Goal: Task Accomplishment & Management: Use online tool/utility

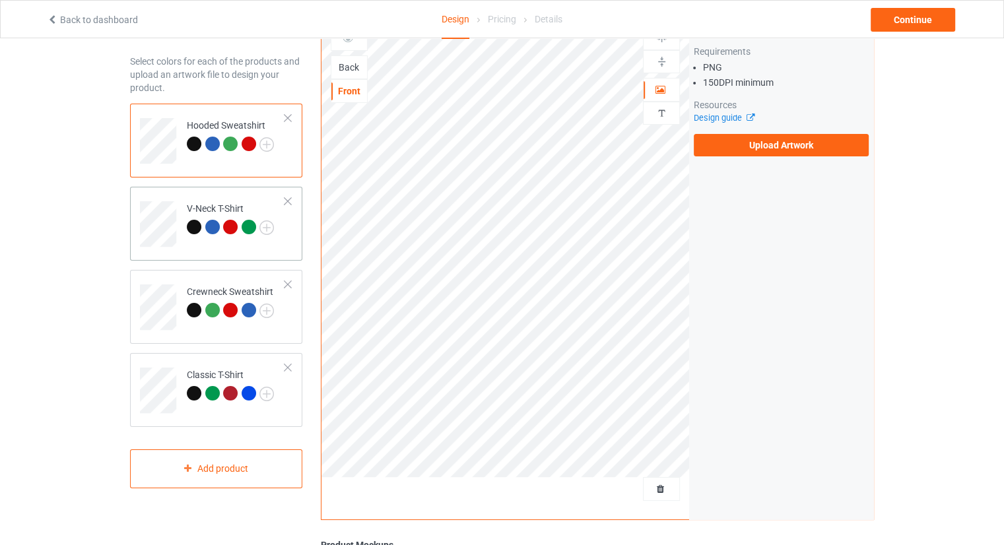
scroll to position [44, 0]
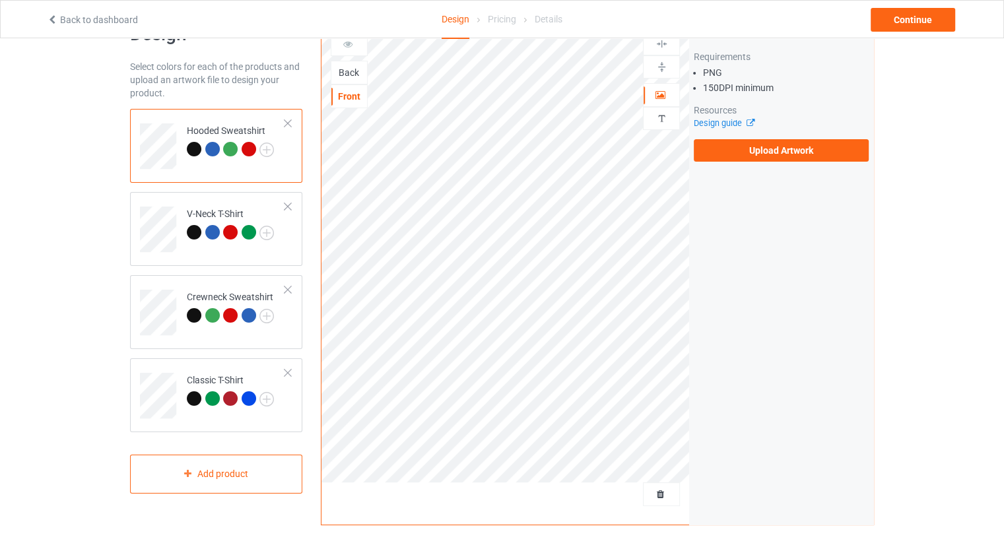
click at [212, 151] on div at bounding box center [212, 149] width 15 height 15
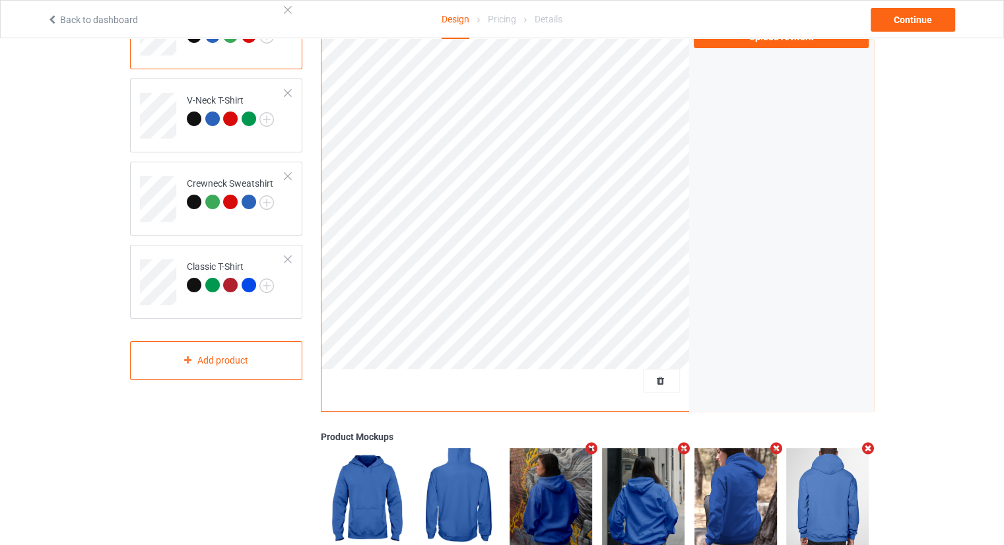
scroll to position [110, 0]
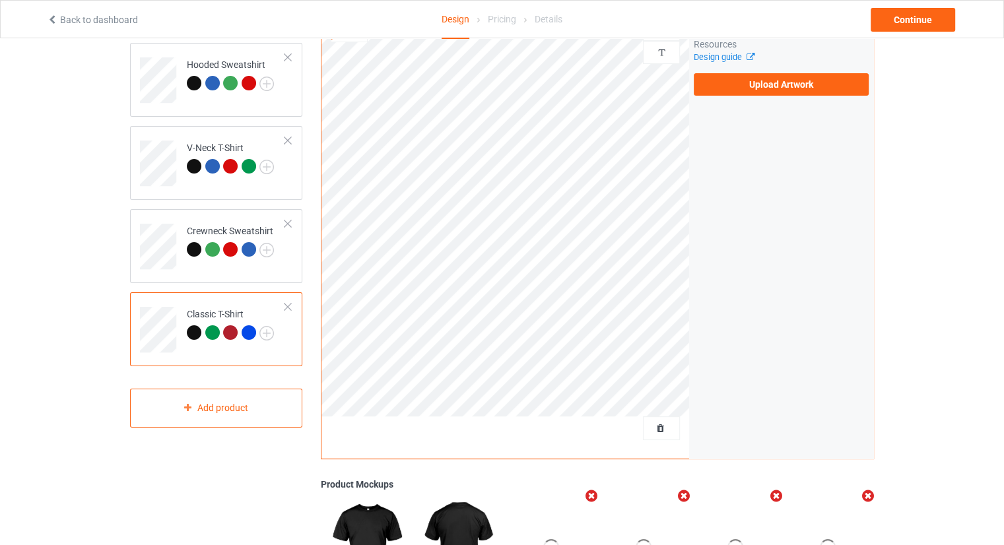
click at [246, 328] on div at bounding box center [249, 333] width 15 height 15
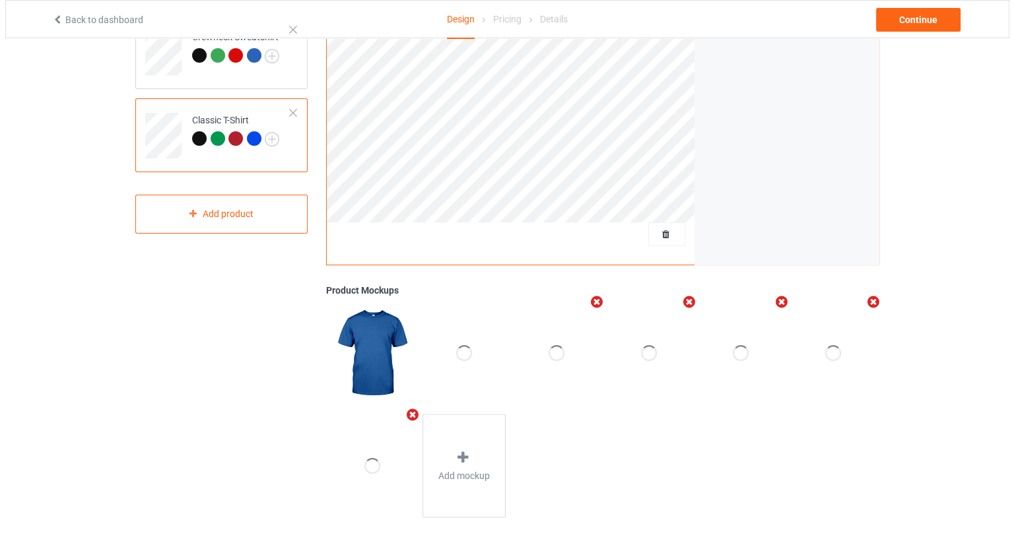
scroll to position [308, 0]
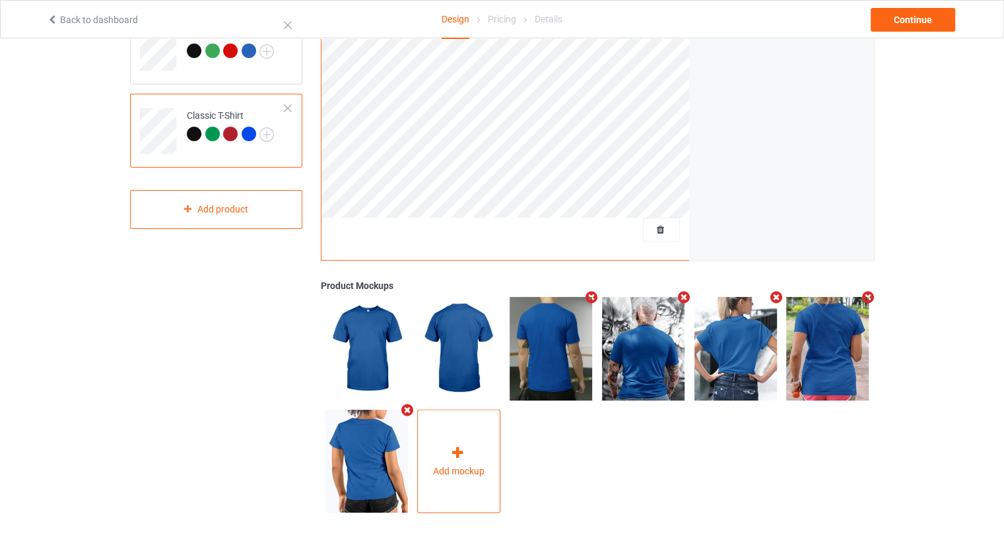
click at [481, 444] on div "Add mockup" at bounding box center [458, 462] width 83 height 104
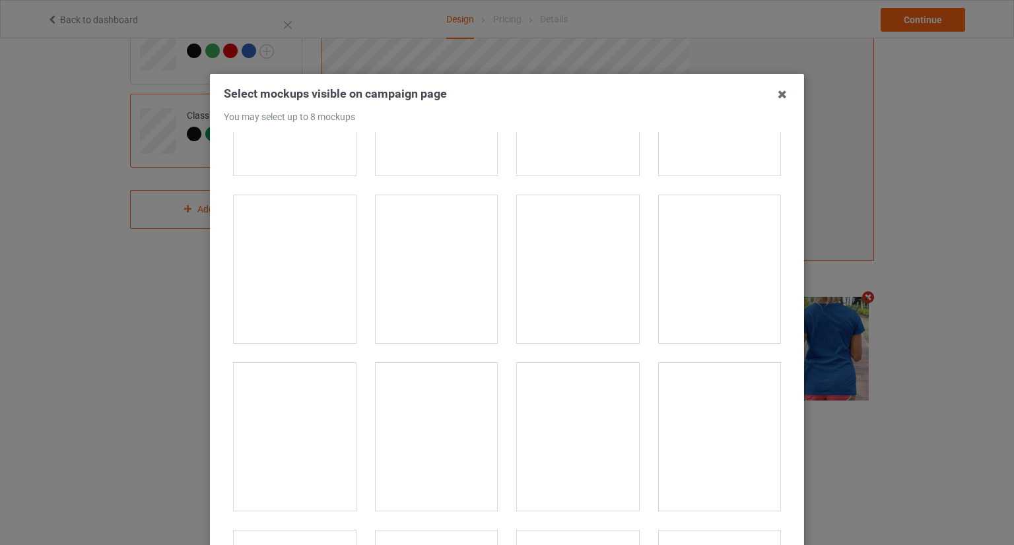
scroll to position [13538, 0]
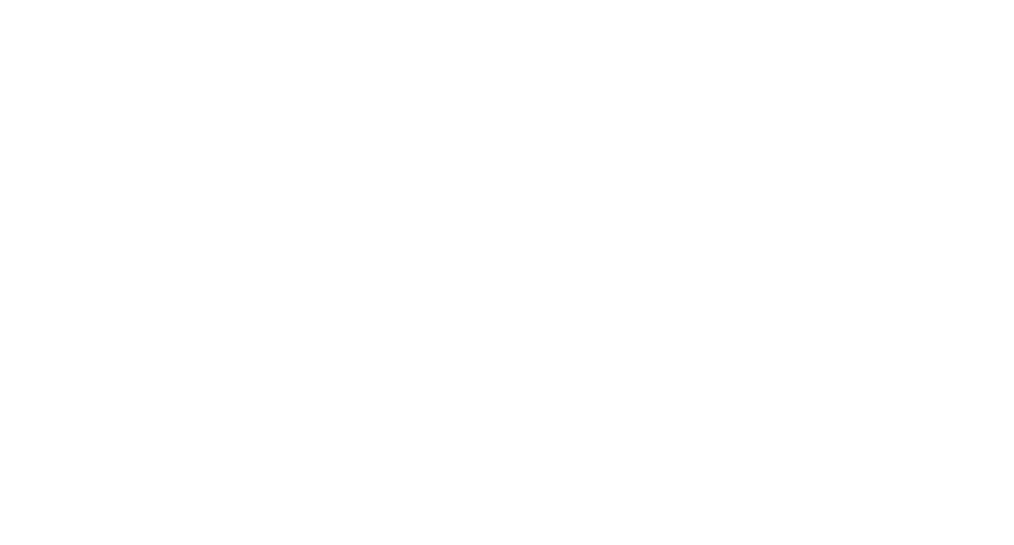
click at [686, 253] on body at bounding box center [507, 272] width 1014 height 545
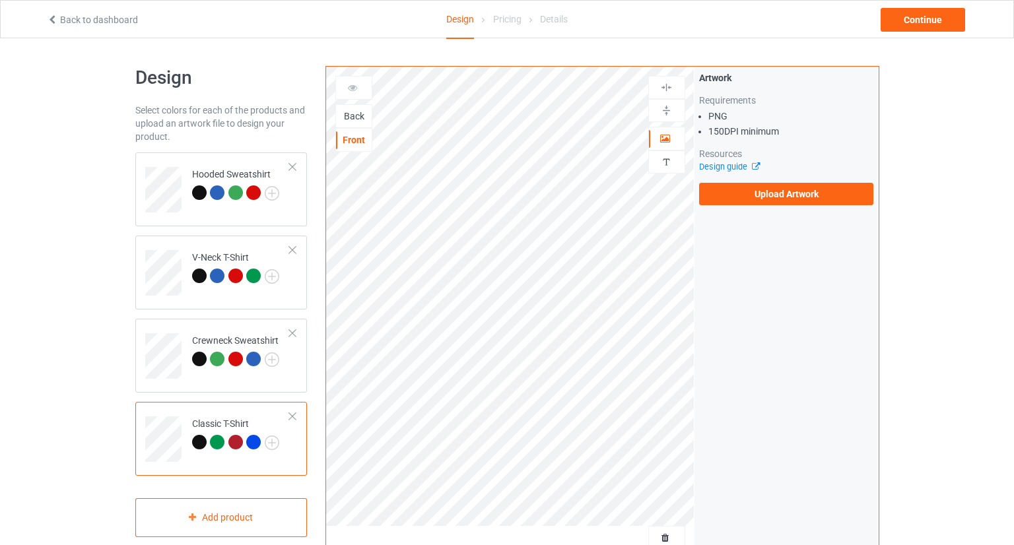
scroll to position [308, 0]
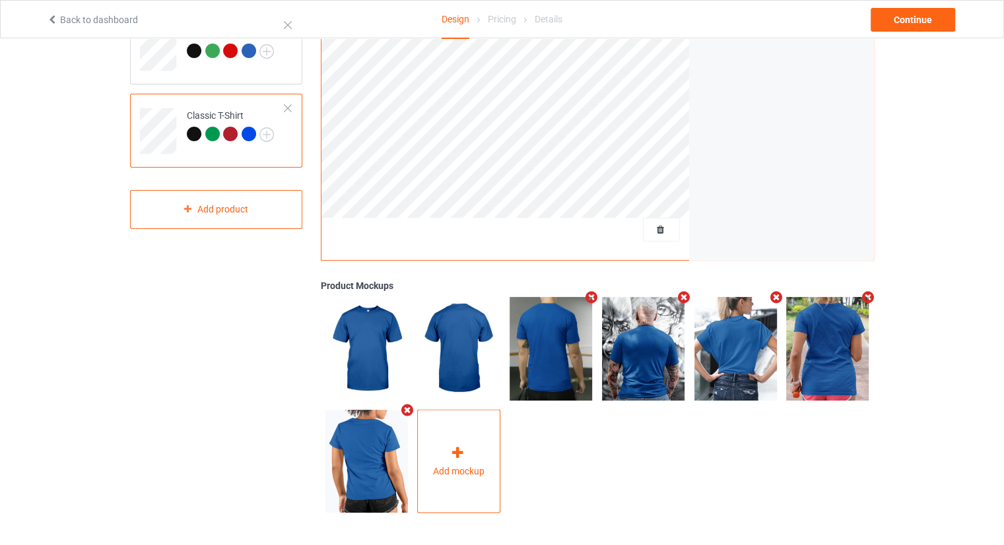
click at [446, 458] on div "Add mockup" at bounding box center [458, 462] width 83 height 104
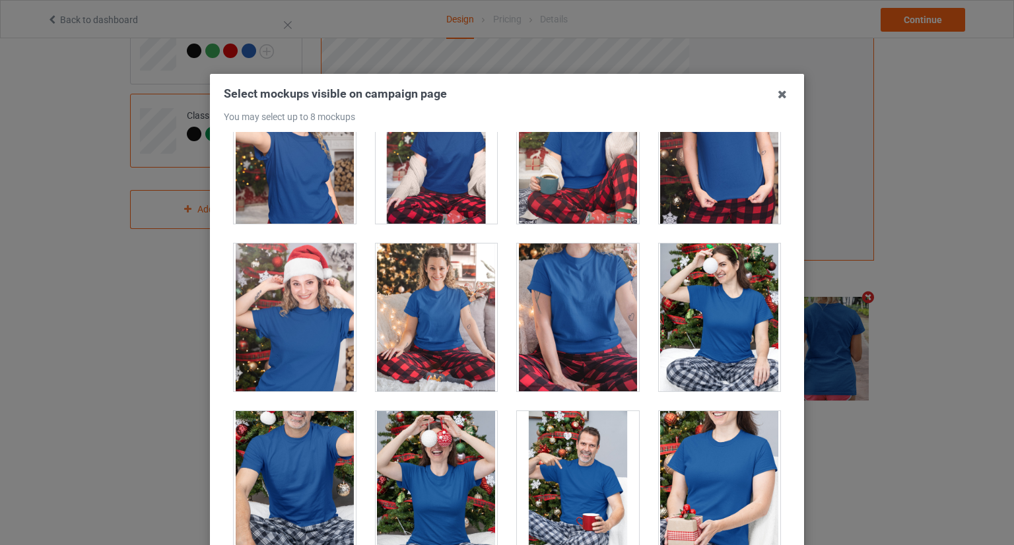
scroll to position [13474, 0]
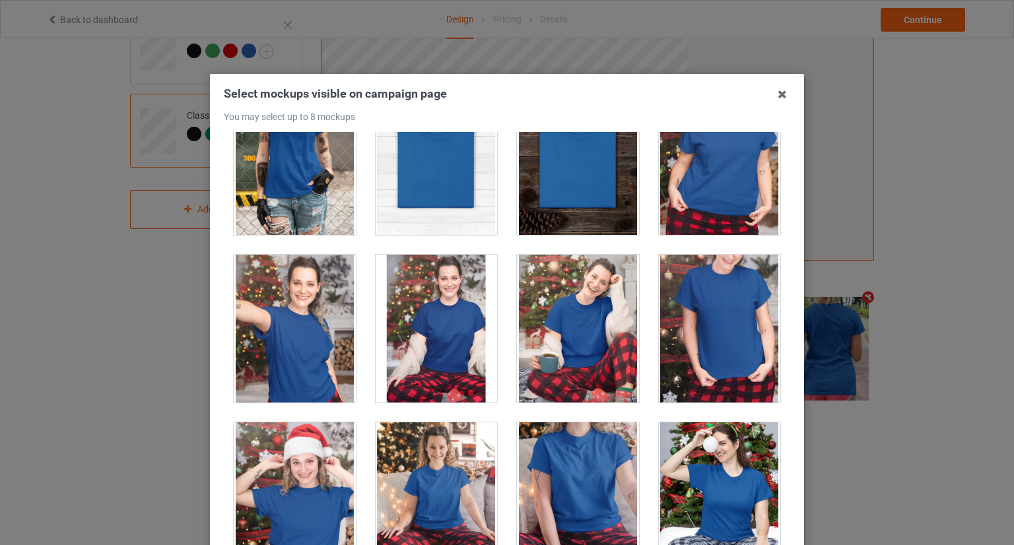
drag, startPoint x: 563, startPoint y: 433, endPoint x: 550, endPoint y: 452, distance: 22.9
drag, startPoint x: 550, startPoint y: 452, endPoint x: 552, endPoint y: 481, distance: 28.5
click at [552, 481] on div at bounding box center [578, 497] width 122 height 148
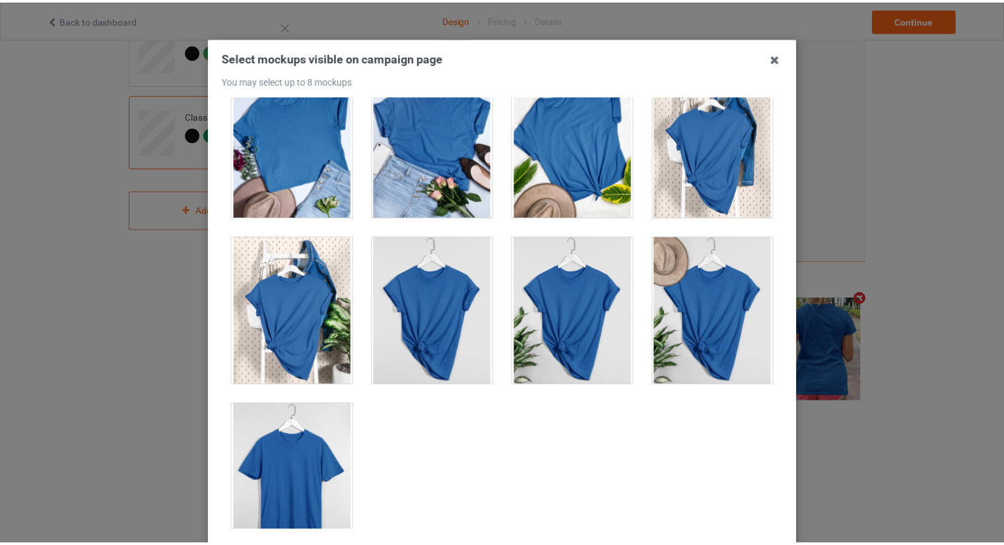
scroll to position [157, 0]
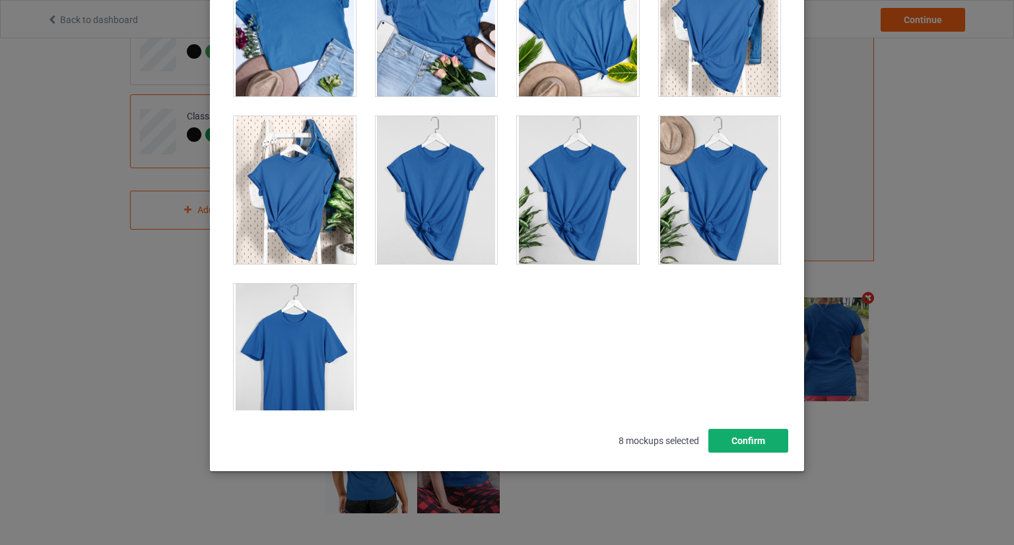
click at [754, 442] on button "Confirm" at bounding box center [749, 441] width 80 height 24
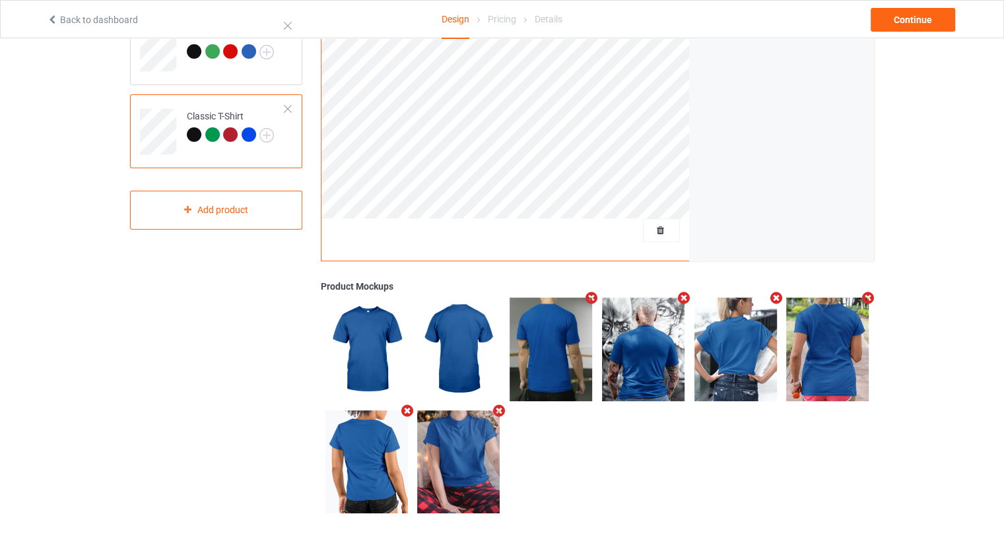
click at [462, 450] on img at bounding box center [458, 462] width 83 height 103
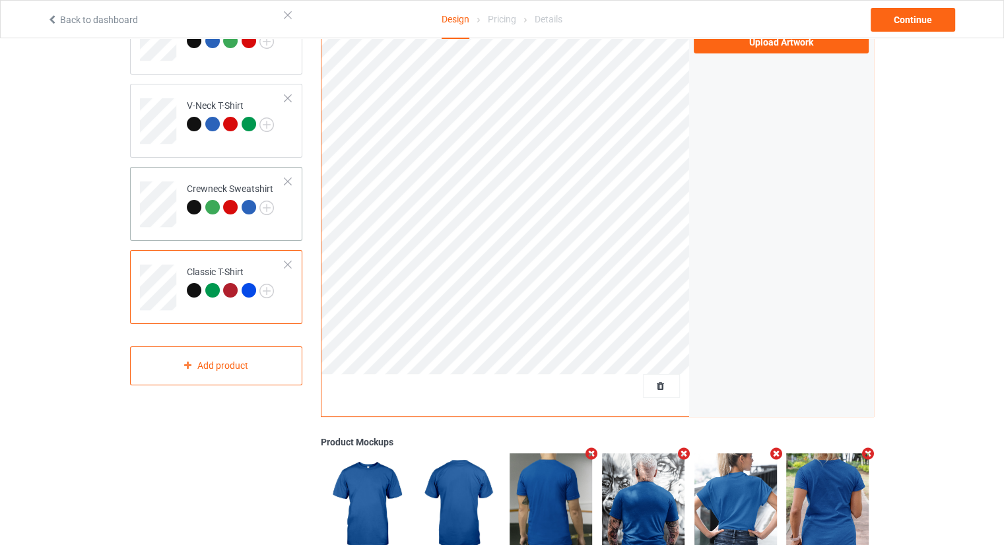
scroll to position [110, 0]
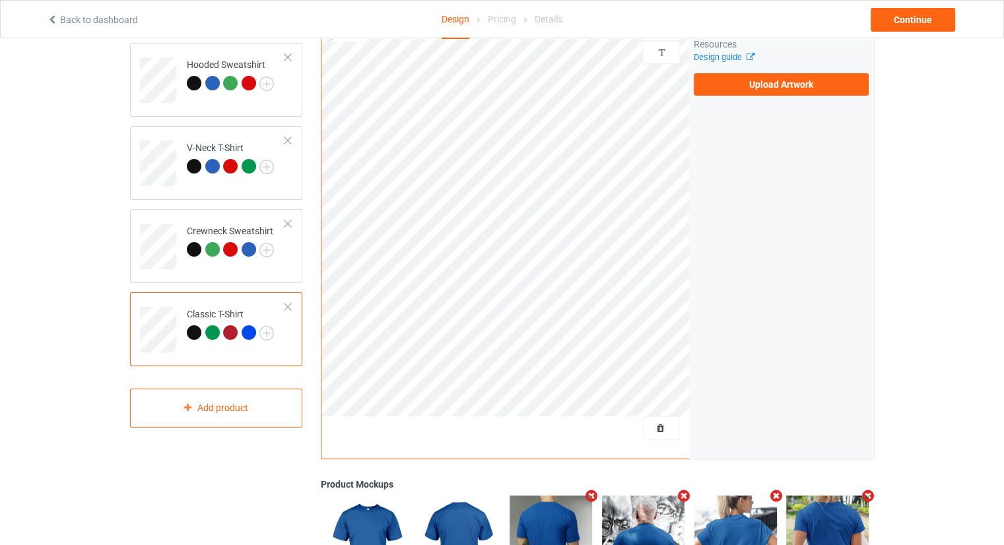
click at [209, 334] on div at bounding box center [212, 333] width 15 height 15
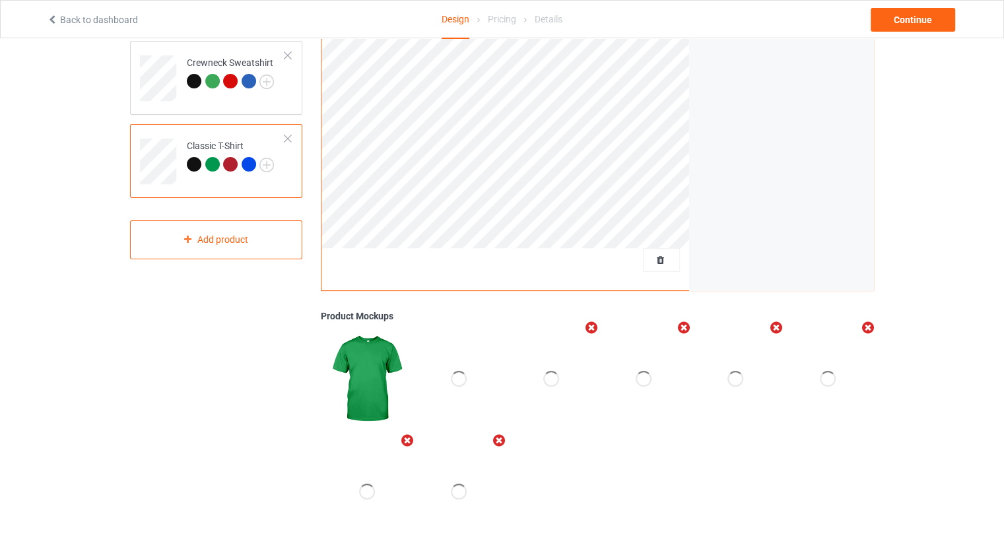
scroll to position [308, 0]
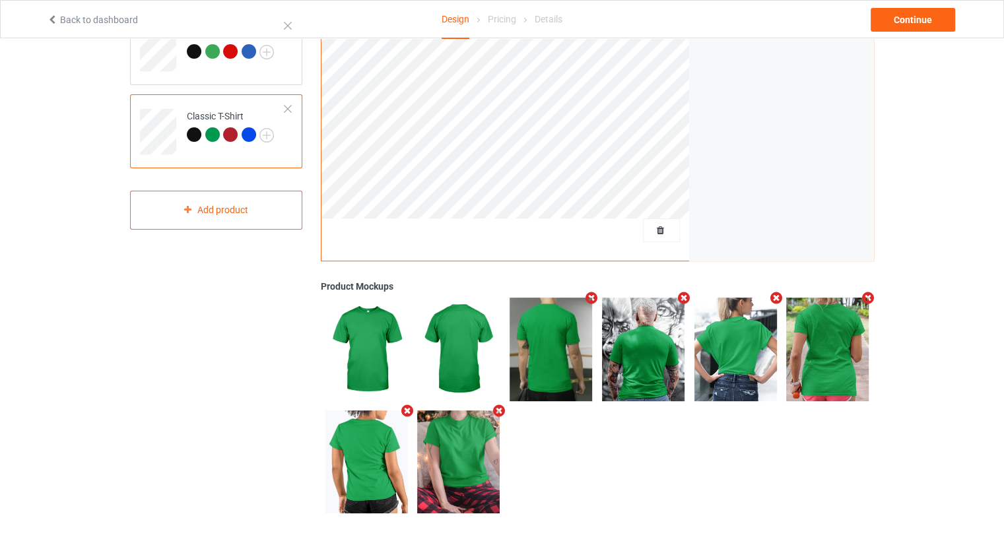
click at [227, 133] on div at bounding box center [230, 134] width 15 height 15
